Goal: Find specific page/section: Find specific page/section

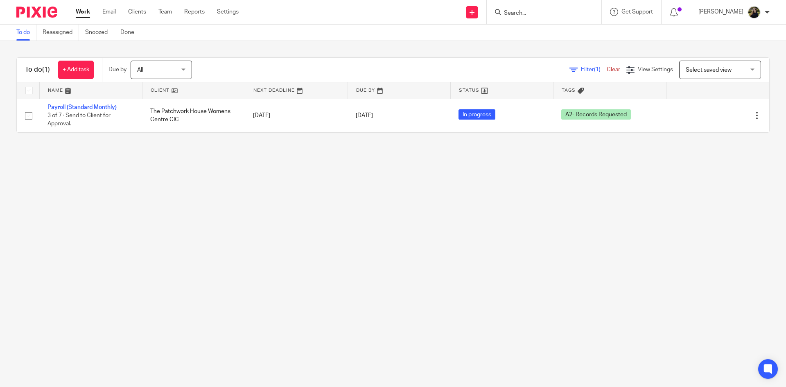
click at [522, 19] on div at bounding box center [544, 12] width 115 height 24
click at [517, 10] on input "Search" at bounding box center [540, 13] width 74 height 7
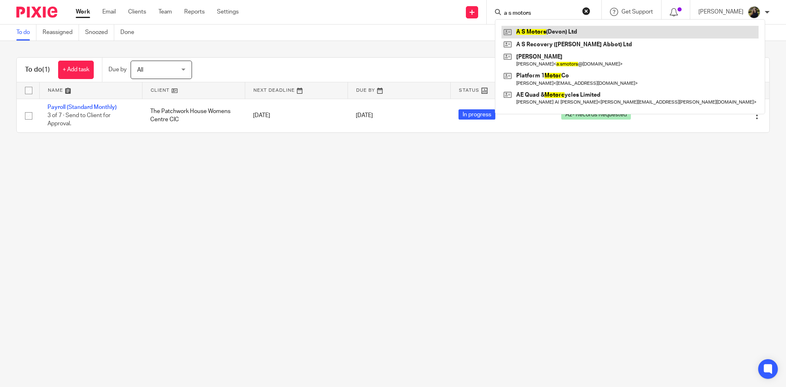
type input "a s motors"
click at [534, 26] on link at bounding box center [630, 32] width 257 height 12
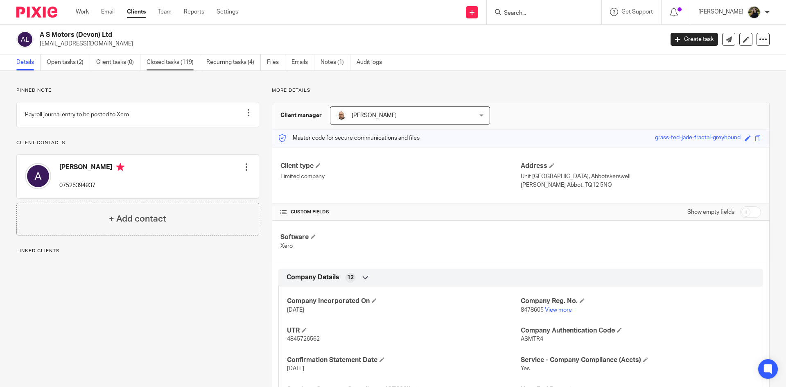
click at [159, 60] on link "Closed tasks (119)" at bounding box center [174, 62] width 54 height 16
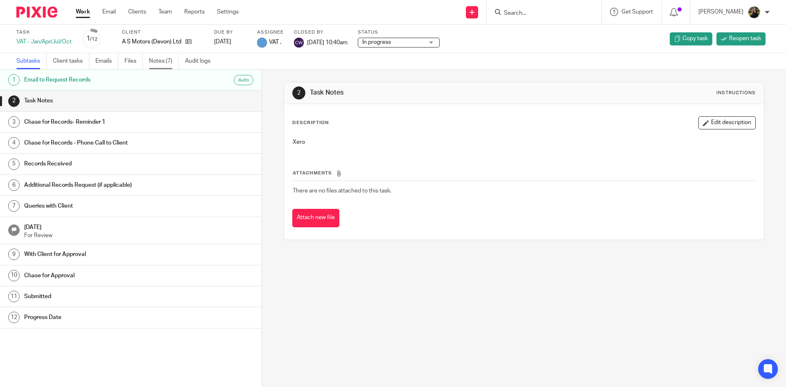
click at [164, 63] on link "Notes (7)" at bounding box center [164, 61] width 30 height 16
